Goal: Find specific page/section: Find specific page/section

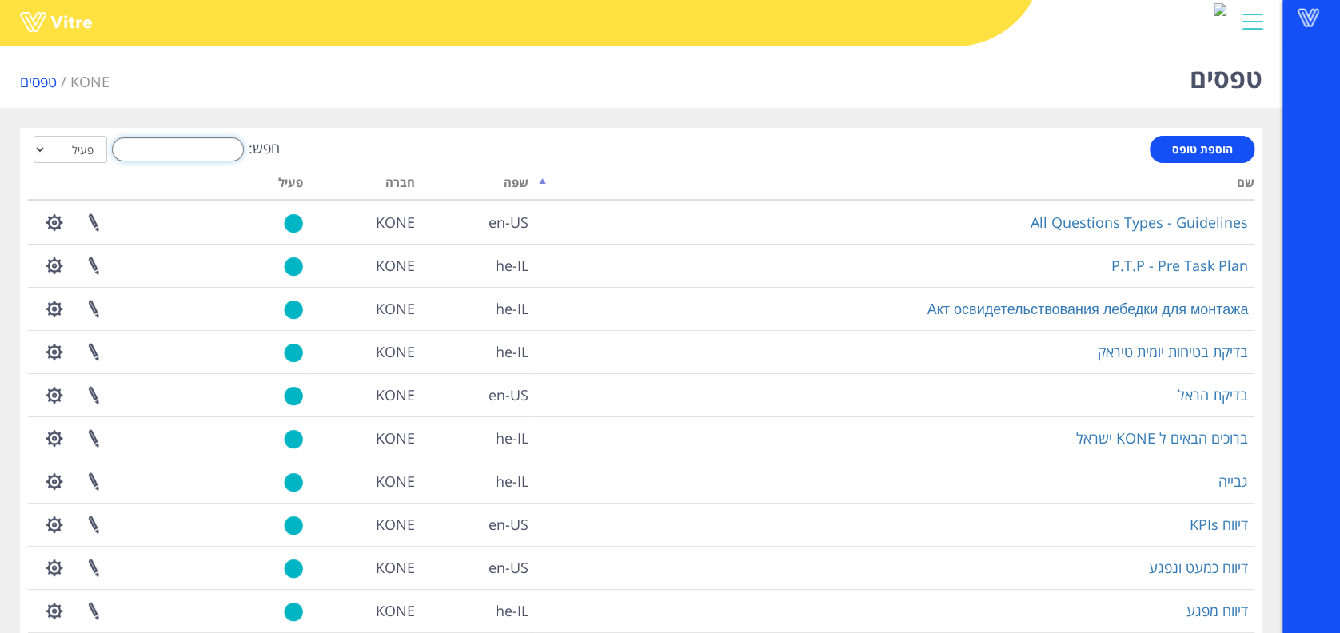
click at [240, 152] on input "חפש:" at bounding box center [178, 150] width 132 height 24
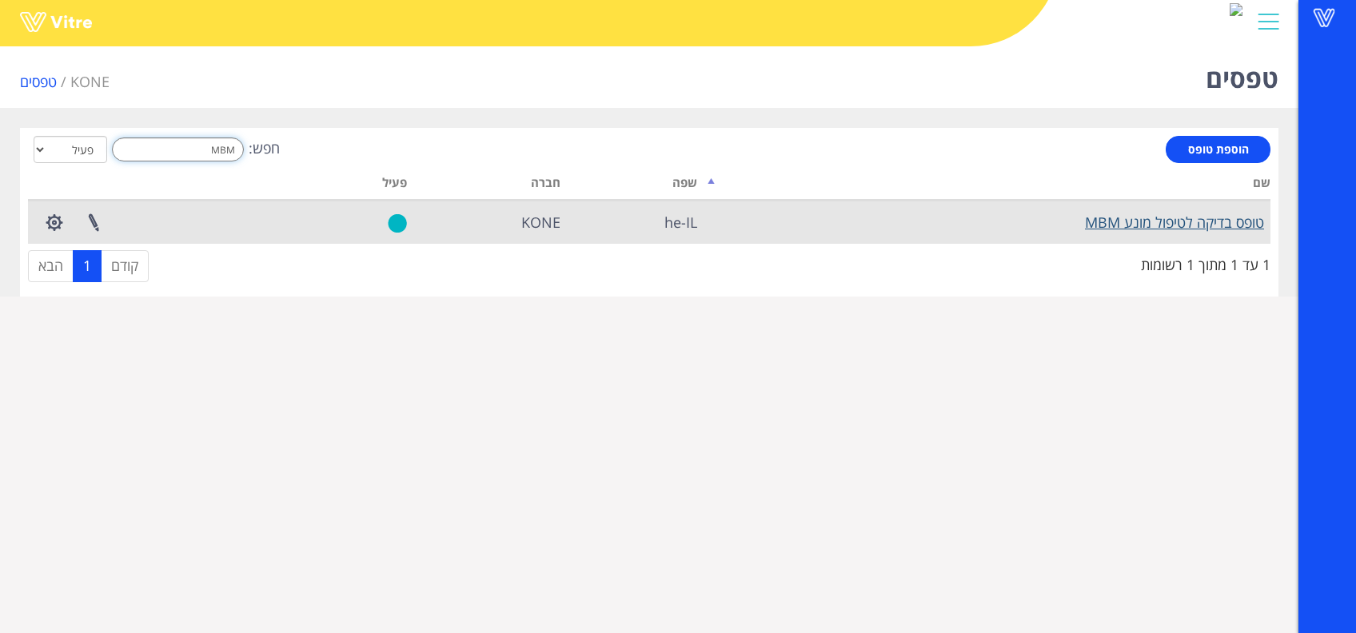
type input "MBM"
click at [1188, 219] on link "טופס בדיקה לטיפול מונע MBM" at bounding box center [1174, 222] width 179 height 19
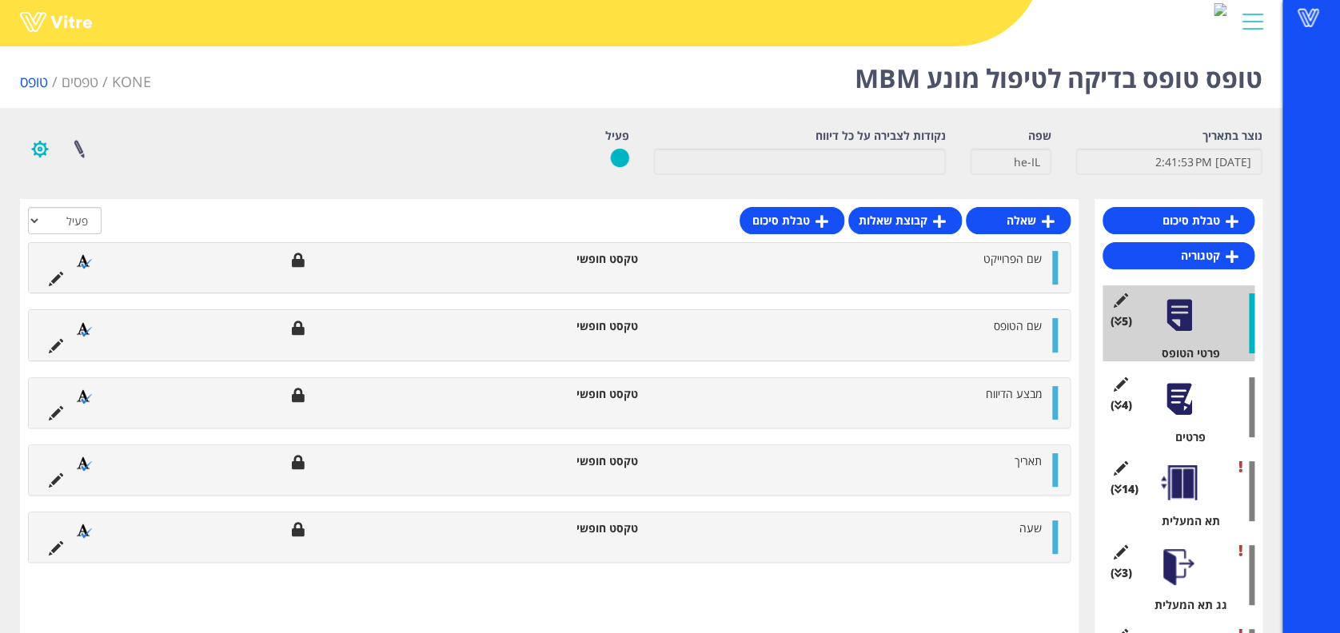
click at [44, 139] on button "button" at bounding box center [40, 149] width 40 height 42
click at [64, 201] on link "הגדרת משתמשים" at bounding box center [84, 208] width 126 height 21
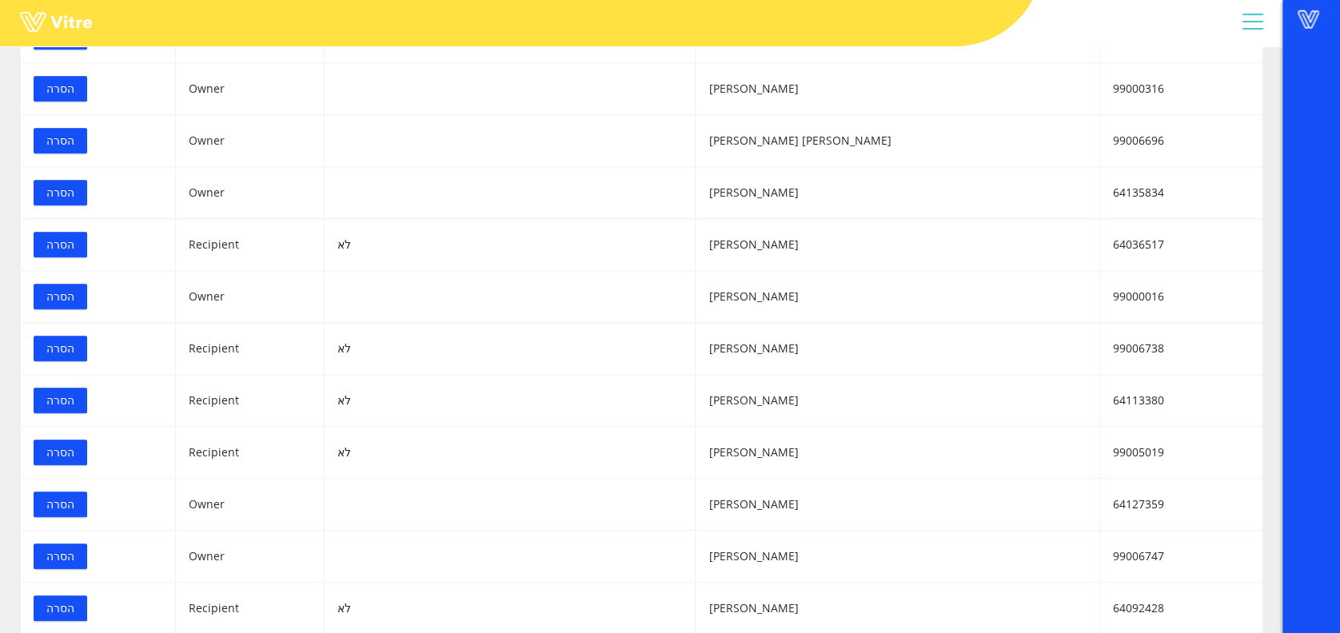
scroll to position [426, 0]
click at [1310, 19] on span at bounding box center [1308, 19] width 40 height 19
